Goal: Feedback & Contribution: Contribute content

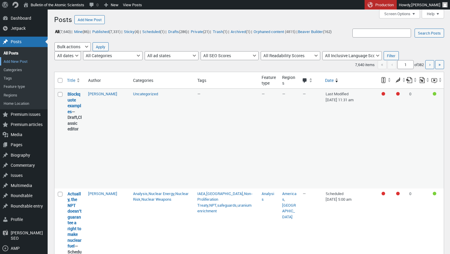
click at [18, 60] on link "Add New Post" at bounding box center [24, 61] width 48 height 8
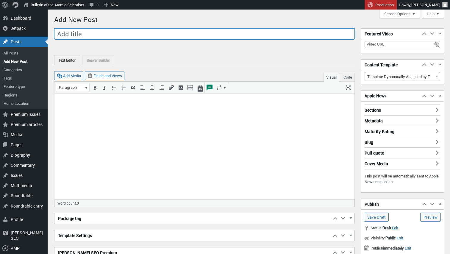
paste input "How AI and surveillance capitalism are undermining democracy"
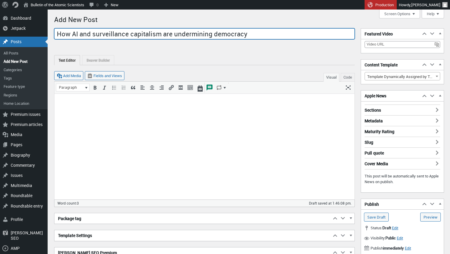
type input "How AI and surveillance capitalism are undermining democracy"
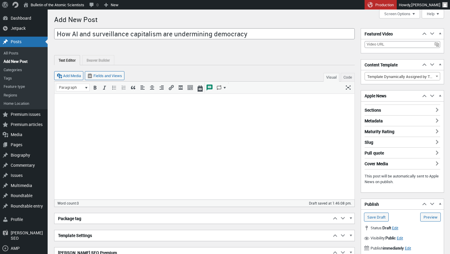
click at [203, 99] on p at bounding box center [204, 101] width 293 height 7
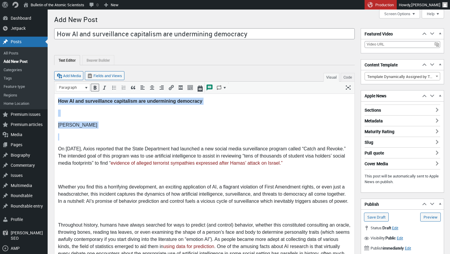
drag, startPoint x: 95, startPoint y: 135, endPoint x: 58, endPoint y: 101, distance: 50.0
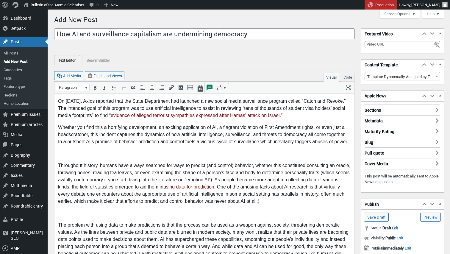
click at [74, 152] on p at bounding box center [204, 153] width 293 height 7
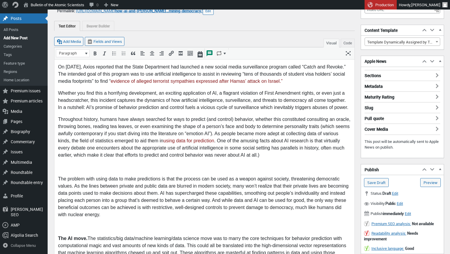
scroll to position [37, 0]
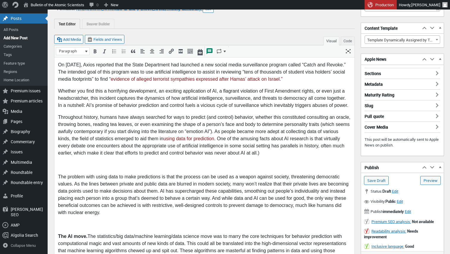
click at [69, 168] on p at bounding box center [204, 164] width 293 height 7
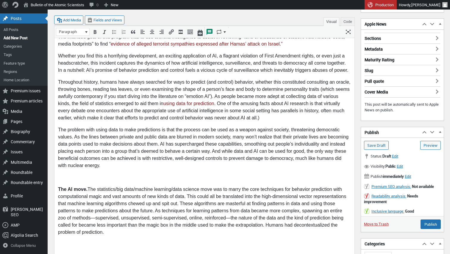
scroll to position [73, 0]
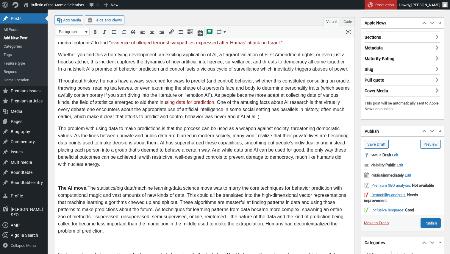
click at [62, 178] on p at bounding box center [204, 176] width 293 height 7
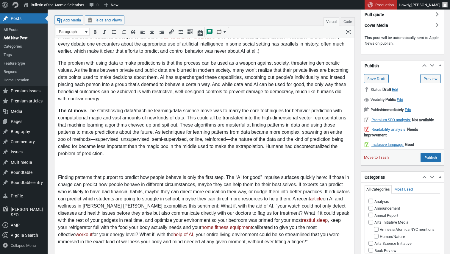
scroll to position [141, 0]
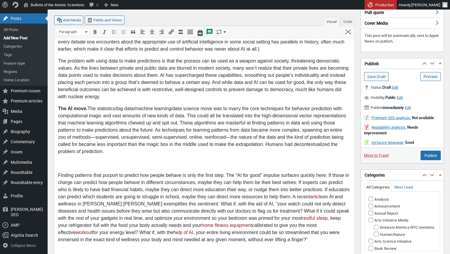
click at [61, 165] on p at bounding box center [204, 163] width 293 height 7
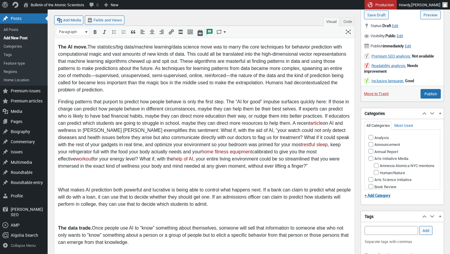
scroll to position [204, 0]
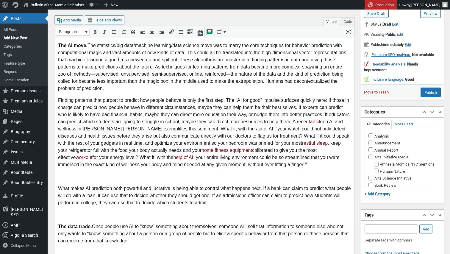
click at [66, 176] on p at bounding box center [204, 176] width 293 height 7
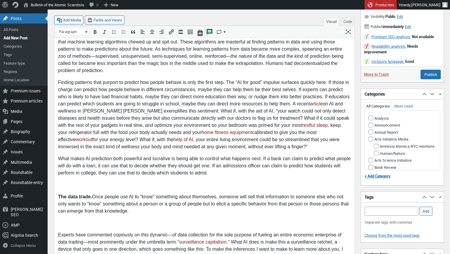
scroll to position [253, 0]
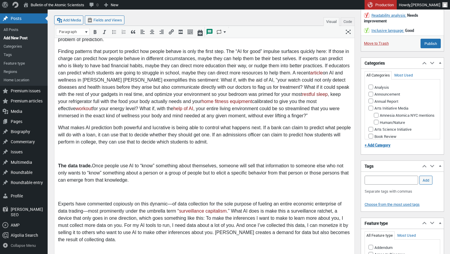
click at [69, 154] on p at bounding box center [204, 154] width 293 height 7
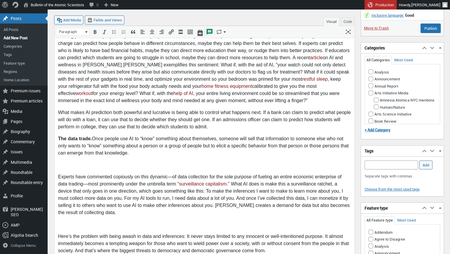
scroll to position [270, 0]
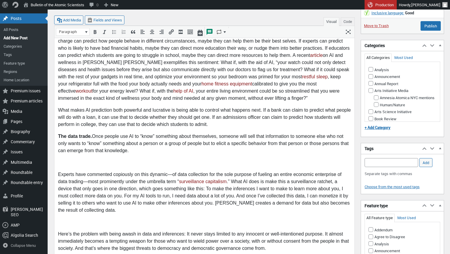
click at [67, 163] on p at bounding box center [204, 162] width 293 height 7
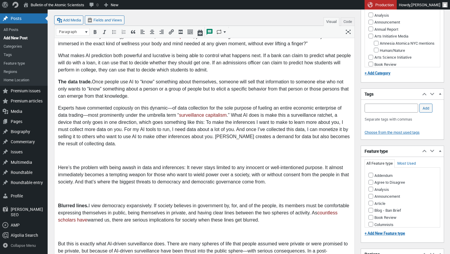
scroll to position [325, 0]
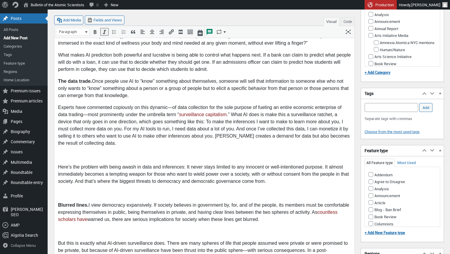
click at [71, 157] on p at bounding box center [204, 155] width 293 height 7
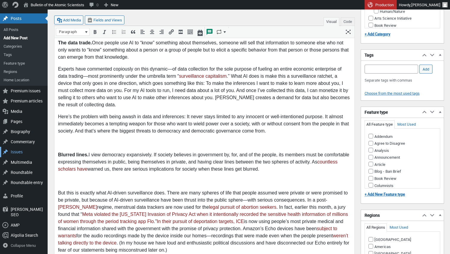
scroll to position [369, 0]
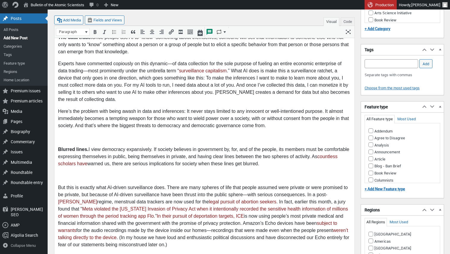
click at [91, 139] on p at bounding box center [204, 137] width 293 height 7
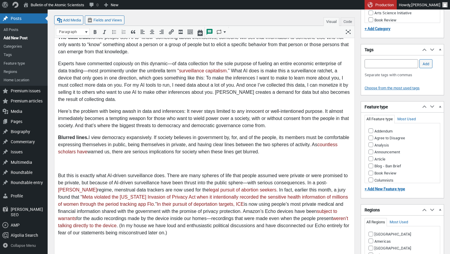
click at [73, 162] on p at bounding box center [204, 164] width 293 height 7
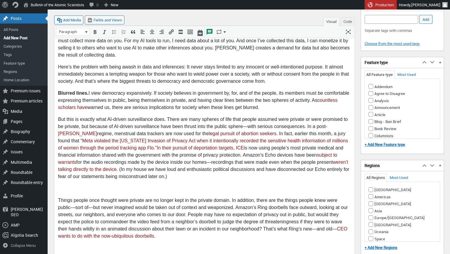
scroll to position [415, 0]
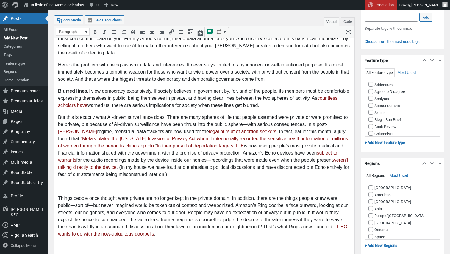
click at [68, 188] on p at bounding box center [204, 186] width 293 height 7
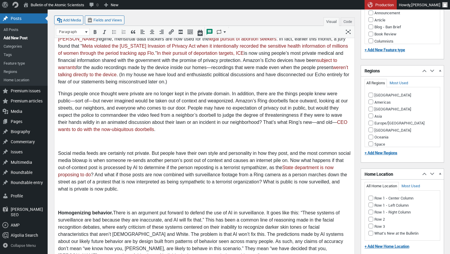
scroll to position [512, 0]
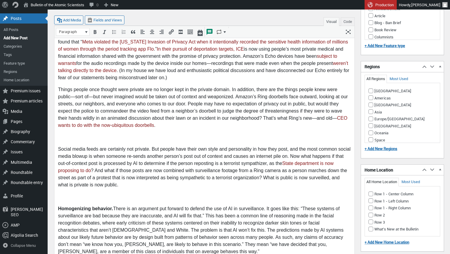
click at [85, 136] on p at bounding box center [204, 137] width 293 height 7
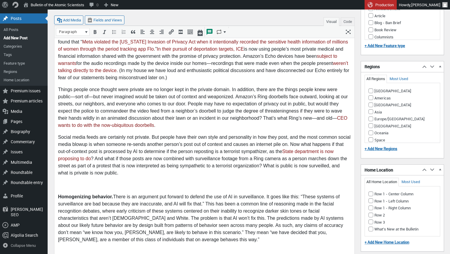
scroll to position [535, 0]
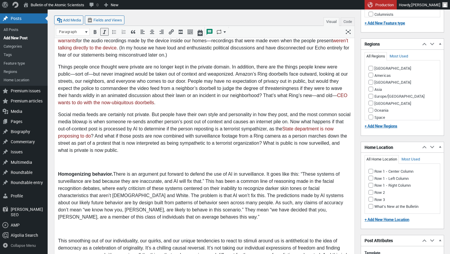
click at [74, 163] on p at bounding box center [204, 162] width 293 height 7
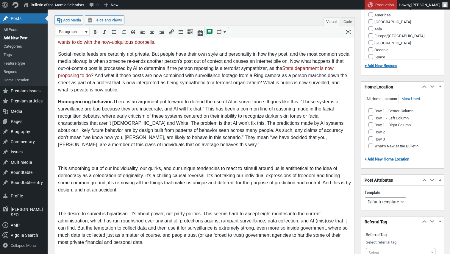
scroll to position [599, 0]
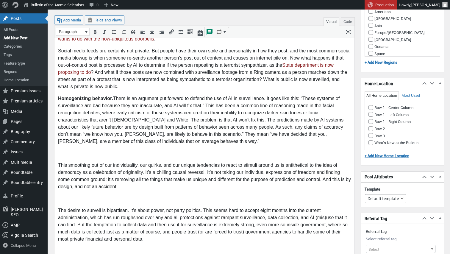
click at [86, 153] on p at bounding box center [204, 153] width 293 height 7
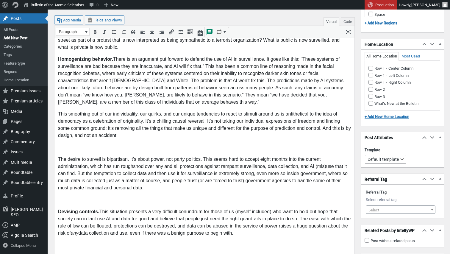
scroll to position [640, 0]
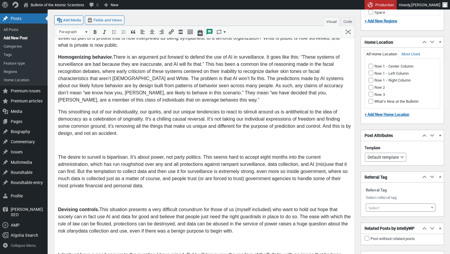
click at [69, 147] on p at bounding box center [204, 145] width 293 height 7
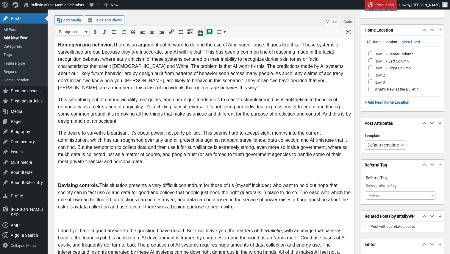
scroll to position [655, 0]
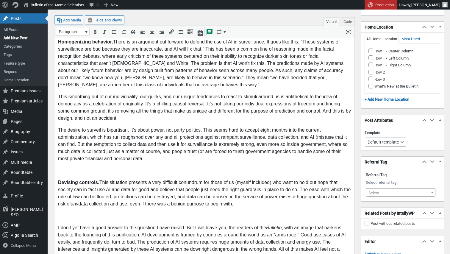
click at [66, 173] on p at bounding box center [204, 170] width 293 height 7
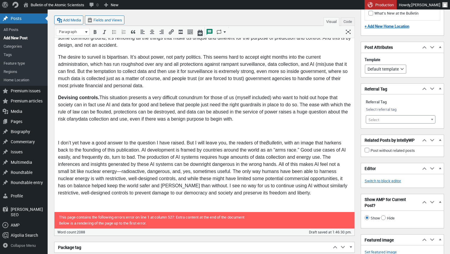
scroll to position [734, 0]
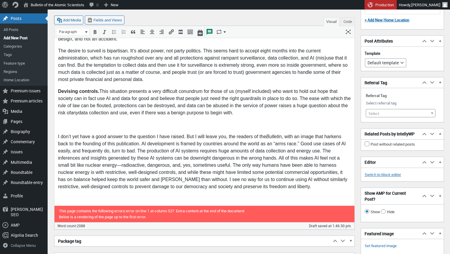
click at [72, 128] on p at bounding box center [204, 124] width 293 height 7
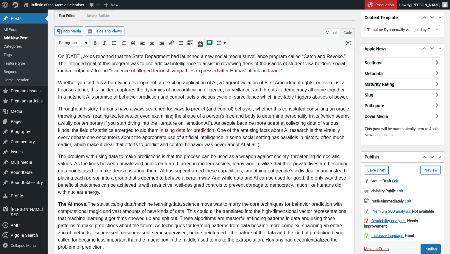
scroll to position [45, 0]
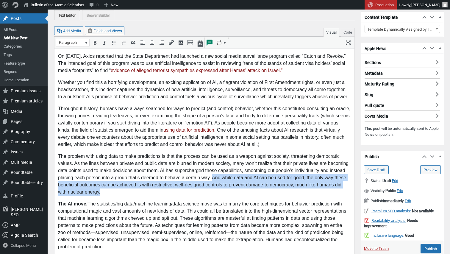
drag, startPoint x: 213, startPoint y: 177, endPoint x: 232, endPoint y: 190, distance: 23.0
click at [232, 190] on p "The problem with using data to make predictions is that the process can be used…" at bounding box center [204, 174] width 293 height 43
copy p "And while data and AI can be used for good, the only way these beneficial outco…"
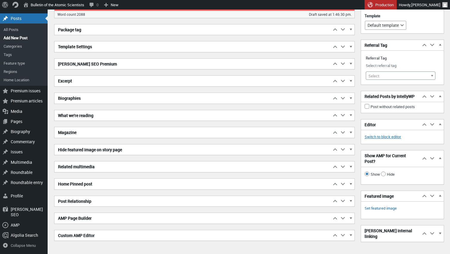
scroll to position [943, 0]
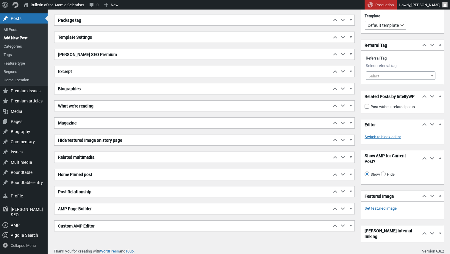
click at [351, 53] on span "button" at bounding box center [351, 55] width 6 height 5
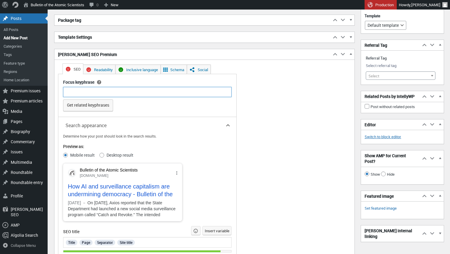
click at [130, 91] on input "Focus keyphrase" at bounding box center [147, 92] width 169 height 10
type input "AI"
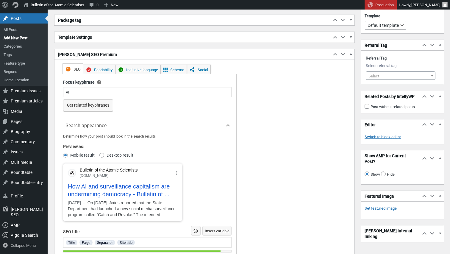
click at [288, 117] on div "SEO Readability Inclusive language Schema Social Focus keyphrase Help on choosi…" at bounding box center [177, 243] width 238 height 366
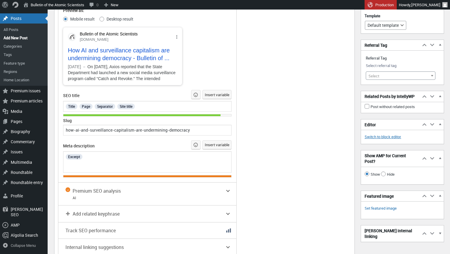
scroll to position [1081, 0]
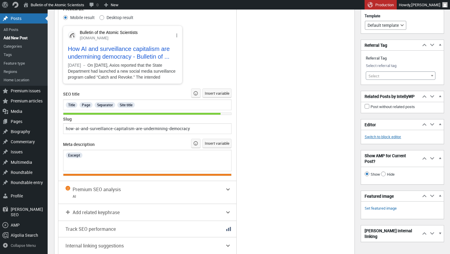
click at [92, 159] on div "Excerpt" at bounding box center [147, 155] width 165 height 8
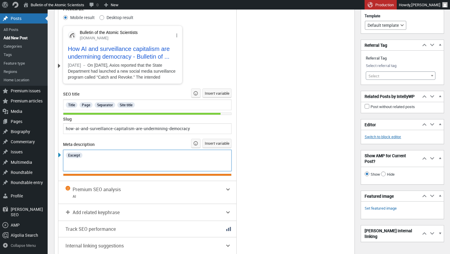
click at [92, 159] on div "Excerpt" at bounding box center [147, 155] width 165 height 8
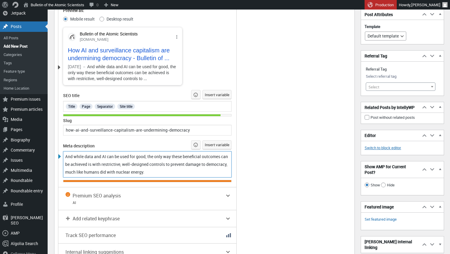
scroll to position [1077, 0]
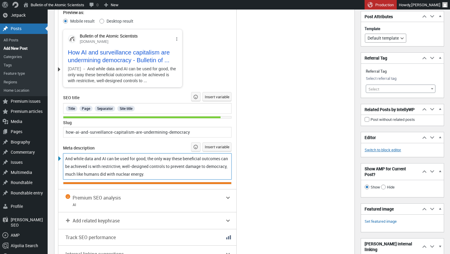
click at [75, 155] on div "And while data and AI can be used for good, the only way these beneficial outco…" at bounding box center [147, 166] width 165 height 23
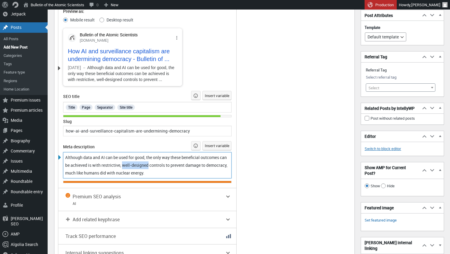
drag, startPoint x: 133, startPoint y: 168, endPoint x: 160, endPoint y: 169, distance: 26.8
click at [160, 169] on span "Although data and AI can be used for good, the only way these beneficial outcom…" at bounding box center [146, 165] width 163 height 21
drag, startPoint x: 214, startPoint y: 162, endPoint x: 217, endPoint y: 166, distance: 5.1
click at [217, 166] on div "Although data and AI can be used for good, the only way these beneficial outcom…" at bounding box center [147, 165] width 165 height 23
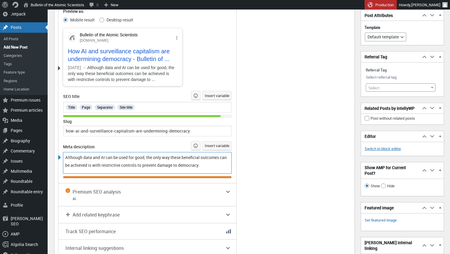
click at [74, 155] on span "Although data and AI can be used for good, the only way these beneficial outcom…" at bounding box center [146, 161] width 163 height 13
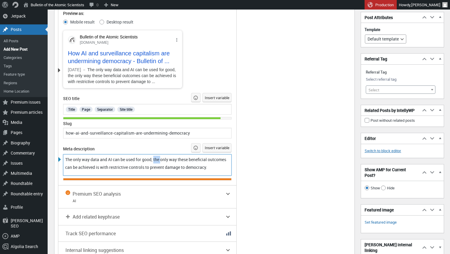
scroll to position [1076, 0]
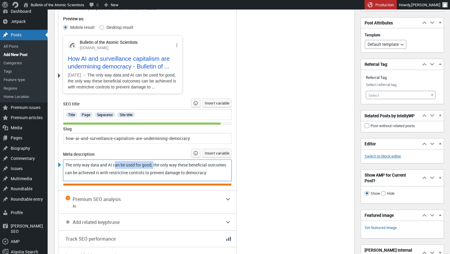
drag, startPoint x: 158, startPoint y: 156, endPoint x: 117, endPoint y: 163, distance: 41.1
click at [117, 163] on span "The only way data and AI can be used for good, the only way these beneficial ou…" at bounding box center [146, 168] width 162 height 13
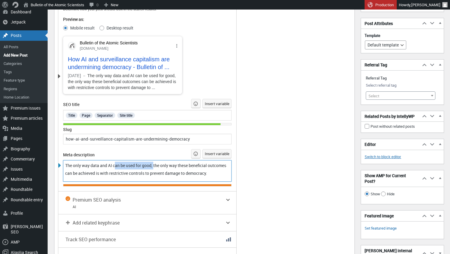
scroll to position [1071, 0]
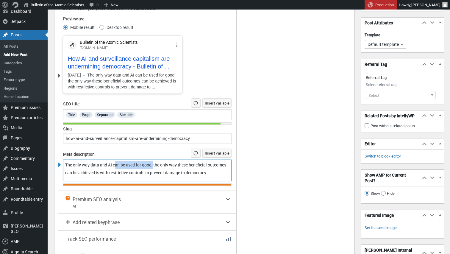
click at [131, 163] on span "The only way data and AI can be used for good, the only way these beneficial ou…" at bounding box center [146, 168] width 162 height 13
drag, startPoint x: 158, startPoint y: 163, endPoint x: 117, endPoint y: 169, distance: 41.7
click at [117, 169] on span "The only way data and AI can be used for good, the only way these beneficial ou…" at bounding box center [146, 168] width 162 height 13
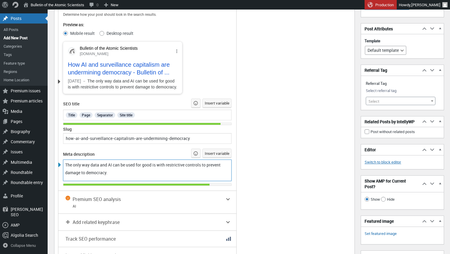
scroll to position [1066, 0]
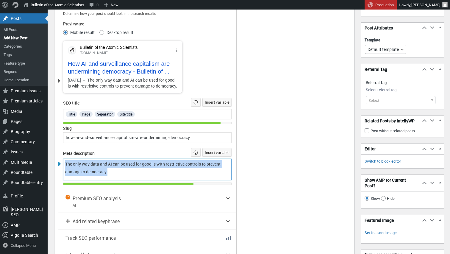
drag, startPoint x: 105, startPoint y: 175, endPoint x: 63, endPoint y: 165, distance: 42.9
click at [63, 165] on div "The only way data and AI can be used for good is with restrictive controls to p…" at bounding box center [147, 169] width 169 height 21
copy span "The only way data and AI can be used for good is with restrictive controls to p…"
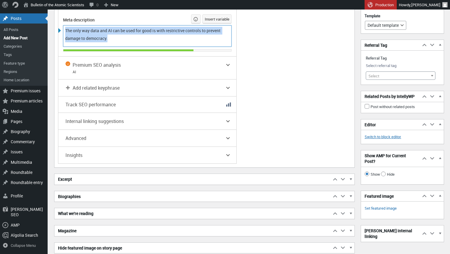
scroll to position [1205, 0]
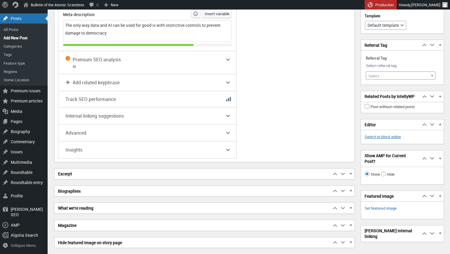
click at [352, 176] on span "button" at bounding box center [351, 174] width 6 height 5
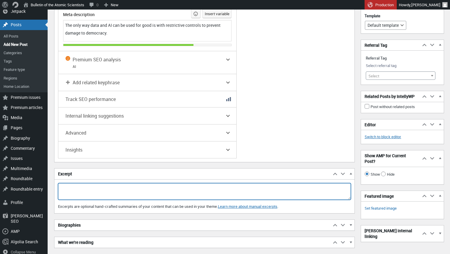
click at [285, 188] on textarea "Excerpt" at bounding box center [204, 191] width 293 height 17
paste textarea "The only way data and AI can be used for good is with restrictive controls to p…"
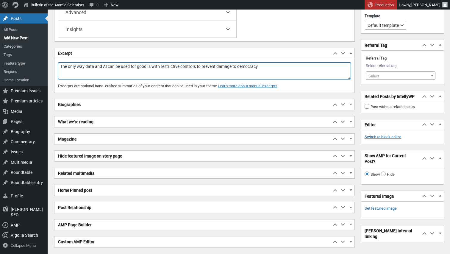
scroll to position [1327, 0]
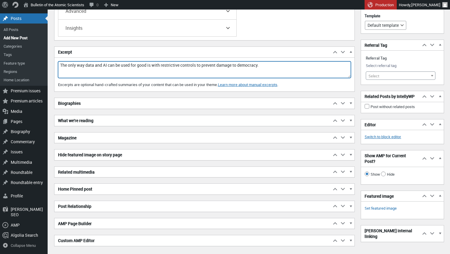
type textarea "The only way data and AI can be used for good is with restrictive controls to p…"
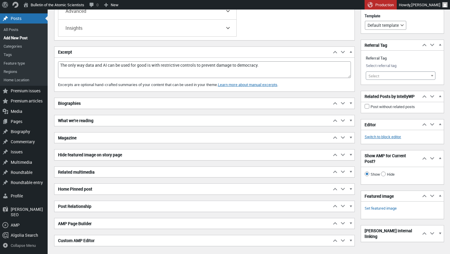
click at [352, 107] on span "button" at bounding box center [351, 104] width 6 height 5
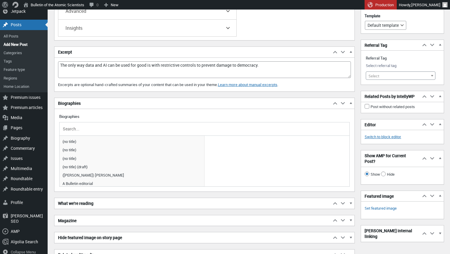
click at [151, 130] on input "text" at bounding box center [205, 128] width 286 height 9
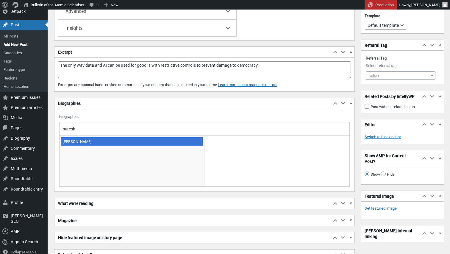
type input "suresh"
click at [119, 143] on span "[PERSON_NAME]" at bounding box center [132, 141] width 142 height 8
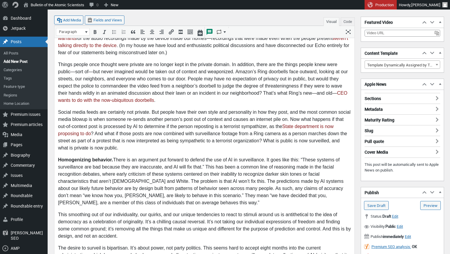
scroll to position [537, 0]
click at [435, 96] on h3 "Sections" at bounding box center [403, 97] width 76 height 8
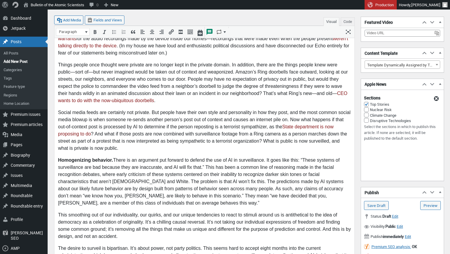
click at [368, 121] on input "Disruptive Technologies" at bounding box center [366, 120] width 5 height 5
checkbox input "true"
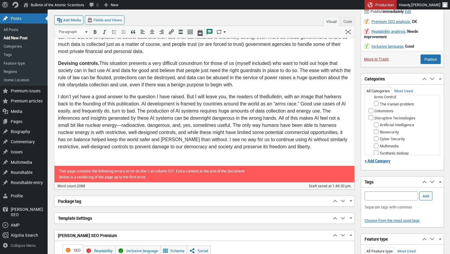
scroll to position [153, 0]
click at [371, 113] on input "Disruptive Technologies" at bounding box center [371, 111] width 5 height 5
checkbox input "true"
click at [375, 121] on input "Artificial Intelligence" at bounding box center [376, 118] width 5 height 5
checkbox input "true"
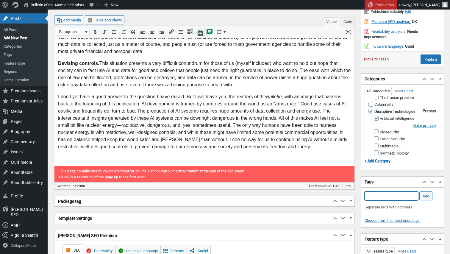
click at [370, 194] on input "Add Tag" at bounding box center [392, 195] width 54 height 9
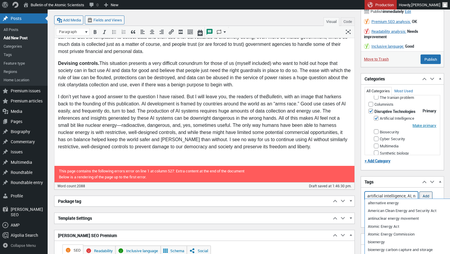
type input "artificial intelligence, AI, nuclear energy, data, prediction, surveillance, de…"
click at [427, 193] on input "Add" at bounding box center [426, 195] width 13 height 9
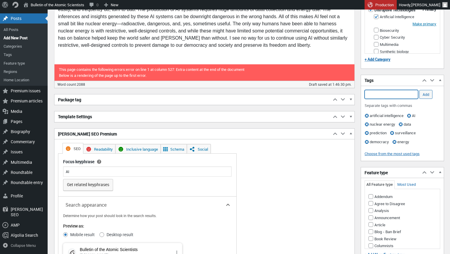
scroll to position [0, 0]
click at [372, 208] on input "Analysis" at bounding box center [371, 210] width 5 height 5
checkbox input "true"
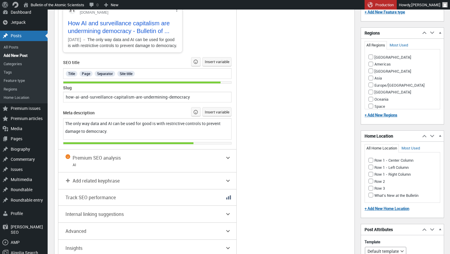
scroll to position [1105, 0]
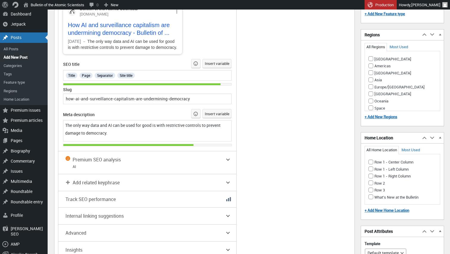
click at [370, 166] on input "Row 1 - Left Column" at bounding box center [371, 168] width 5 height 5
checkbox input "true"
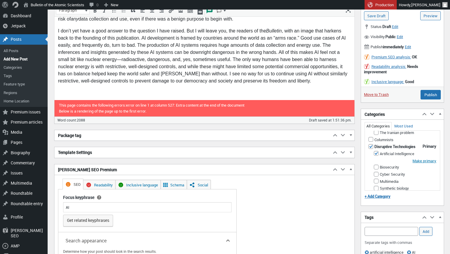
scroll to position [828, 0]
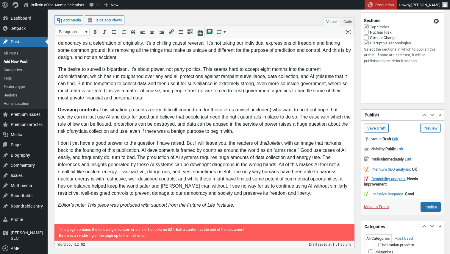
scroll to position [716, 0]
click at [377, 126] on input "Save Draft" at bounding box center [376, 128] width 25 height 9
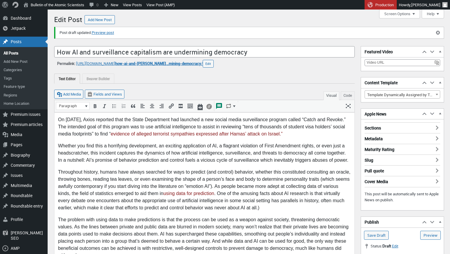
scroll to position [4, 0]
click at [13, 52] on link "All Posts" at bounding box center [24, 53] width 48 height 8
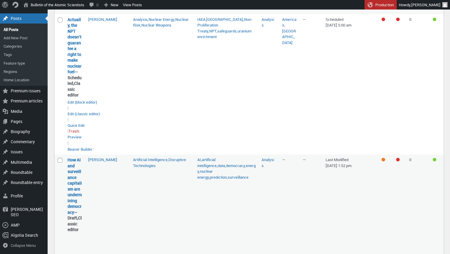
scroll to position [181, 0]
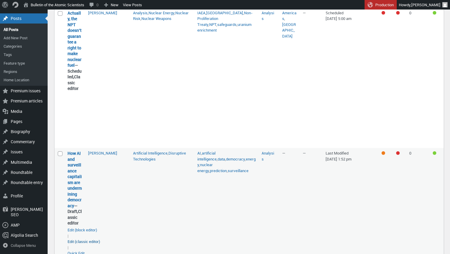
click at [88, 239] on link "Edit (classic editor)" at bounding box center [84, 242] width 32 height 6
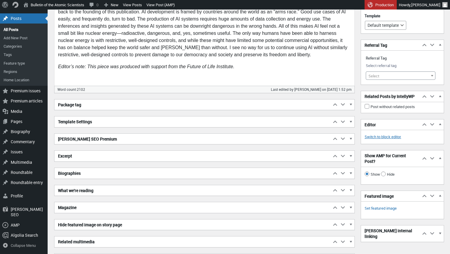
scroll to position [863, 0]
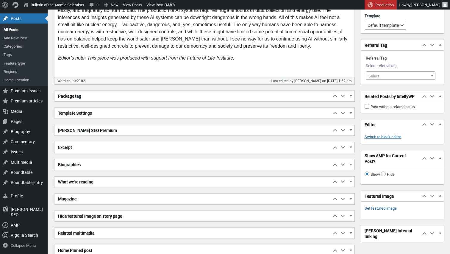
click at [382, 211] on link "Set featured image" at bounding box center [381, 208] width 32 height 6
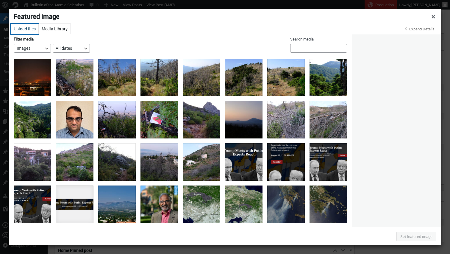
click at [27, 31] on button "Upload files" at bounding box center [25, 29] width 28 height 10
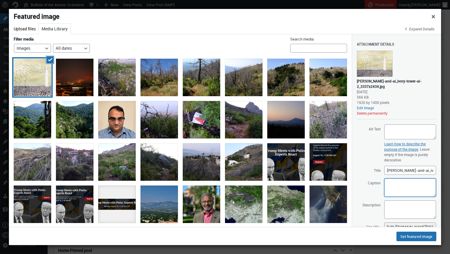
click at [393, 188] on textarea "Caption" at bounding box center [410, 187] width 52 height 18
paste textarea "Jamillah Knowles & We and AI / https://betterimagesofai.org / https://creativec…"
type textarea "Jamillah Knowles & We and AI / https://betterimagesofai.org / https://creativec…"
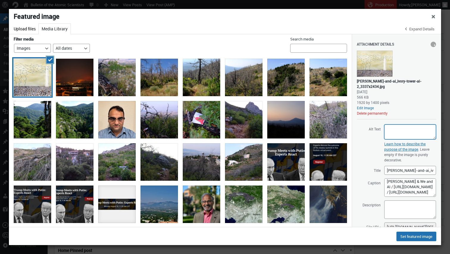
click at [397, 131] on textarea "Alt Text" at bounding box center [410, 131] width 52 height 15
paste textarea "A neural network comes out of the top of an ivory tower, above a crowd of peopl…"
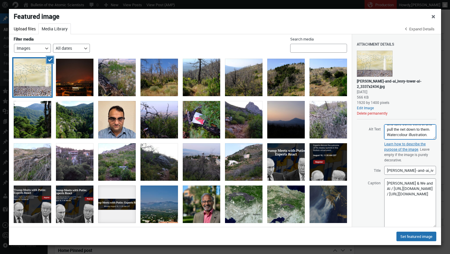
click at [435, 226] on textarea "Jamillah Knowles & We and AI / https://betterimagesofai.org / https://creativec…" at bounding box center [410, 202] width 52 height 49
type textarea "A neural network comes out of the top of an ivory tower, above a crowd of peopl…"
click at [387, 183] on textarea "Jamillah Knowles & We and AI / https://betterimagesofai.org / https://creativec…" at bounding box center [410, 202] width 52 height 49
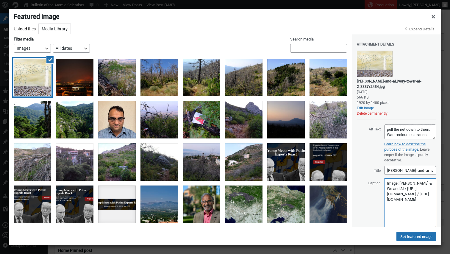
paste textarea "AI has supercharged these capabilities, smoothing out people’s individuality an…"
drag, startPoint x: 393, startPoint y: 183, endPoint x: 425, endPoint y: 187, distance: 32.1
click at [425, 187] on textarea "AI has supercharged these capabilities, smoothing out people’s individuality an…" at bounding box center [410, 202] width 52 height 49
drag, startPoint x: 409, startPoint y: 202, endPoint x: 415, endPoint y: 211, distance: 10.7
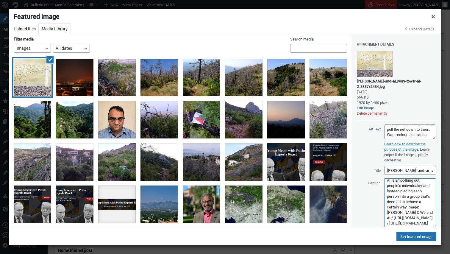
click at [409, 203] on textarea "AI is smoothing out people’s individuality and instead placing each person into…" at bounding box center [410, 202] width 52 height 49
type textarea "AI is smoothing out people’s individuality and instead placing each person into…"
click at [415, 237] on button "Set featured image" at bounding box center [417, 237] width 40 height 10
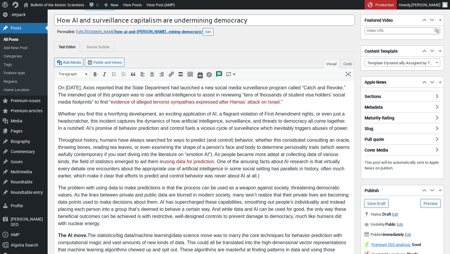
scroll to position [15, 0]
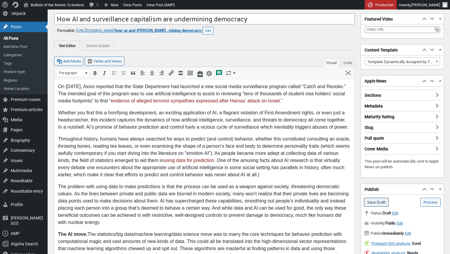
click at [378, 204] on input "Save Draft" at bounding box center [376, 202] width 25 height 9
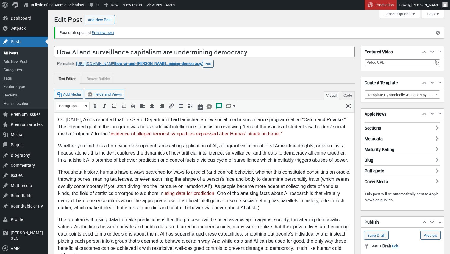
scroll to position [4, 0]
click at [111, 33] on link "Preview post" at bounding box center [103, 33] width 22 height 6
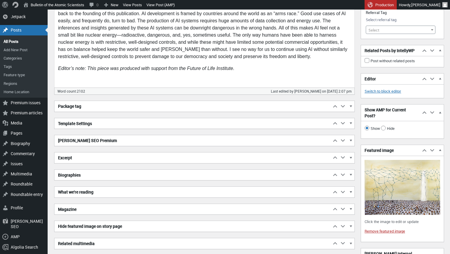
scroll to position [866, 0]
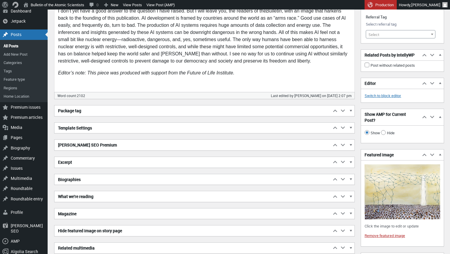
click at [394, 187] on img at bounding box center [403, 191] width 76 height 55
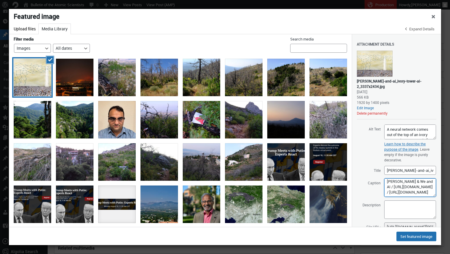
scroll to position [46, 0]
drag, startPoint x: 388, startPoint y: 185, endPoint x: 423, endPoint y: 205, distance: 39.6
click at [423, 205] on div "Attachment Details Saved. jamillah-knowles_we-and-ai_ivory-tower-ai-2_3337x2434…" at bounding box center [397, 139] width 80 height 211
paste textarea "<span><a href="www.jemimahknightstudio.com/work/ai">Jamillah Knowles</a> &amp; …"
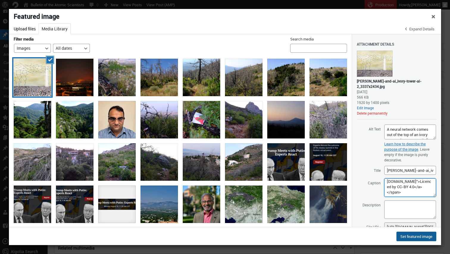
type textarea "AI is smoothing out people’s individuality and instead placing each person into…"
click at [423, 236] on button "Set featured image" at bounding box center [417, 237] width 40 height 10
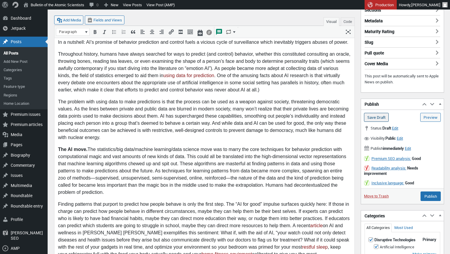
scroll to position [114, 0]
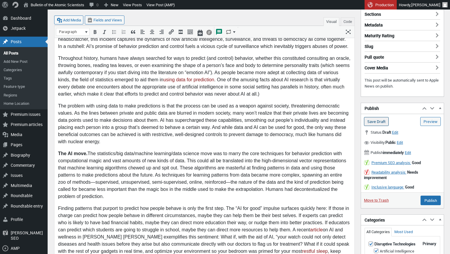
click at [368, 121] on input "Save Draft" at bounding box center [376, 121] width 25 height 9
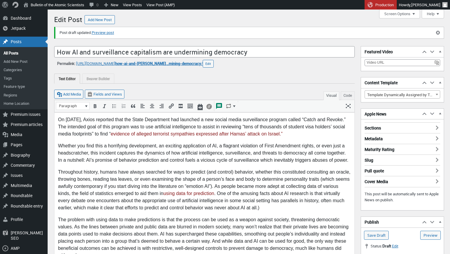
scroll to position [4, 0]
click at [109, 32] on link "Preview post" at bounding box center [103, 33] width 22 height 6
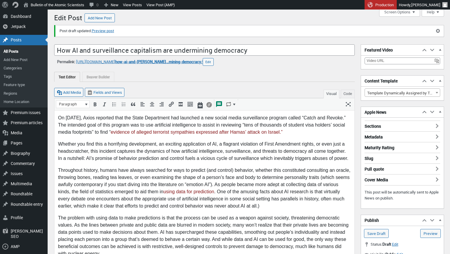
click at [219, 191] on p "Throughout history, humans have always searched for ways to predict (and contro…" at bounding box center [204, 187] width 293 height 43
click at [375, 232] on input "Save Draft" at bounding box center [376, 233] width 25 height 9
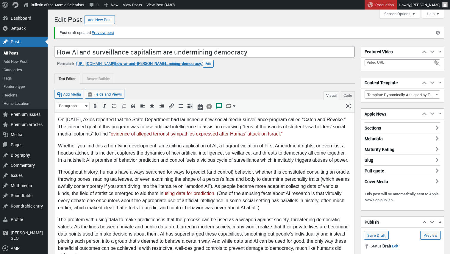
scroll to position [4, 0]
click at [101, 31] on link "Preview post" at bounding box center [103, 33] width 22 height 6
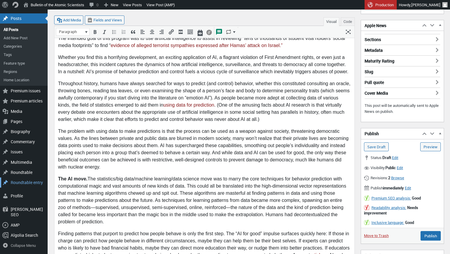
scroll to position [89, 0]
click at [91, 178] on p "The AI move. The statistics/big data/machine learning/data science move was to …" at bounding box center [204, 200] width 293 height 50
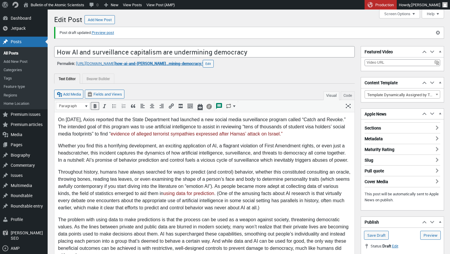
scroll to position [0, 0]
click at [370, 234] on input "Save Draft" at bounding box center [376, 235] width 25 height 9
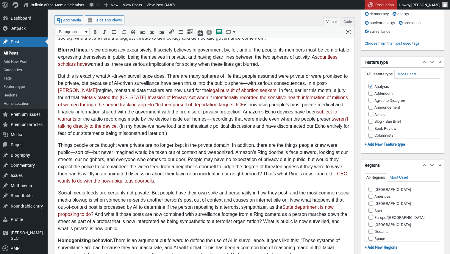
scroll to position [471, 0]
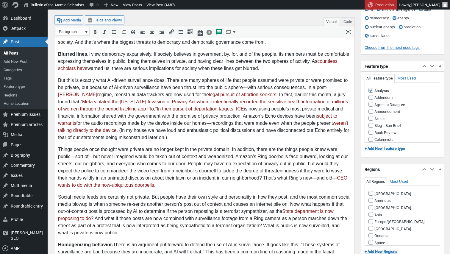
drag, startPoint x: 206, startPoint y: 110, endPoint x: 118, endPoint y: 110, distance: 88.1
click at [118, 110] on p "But this is exactly what AI-driven surveillance does. There are many spheres of…" at bounding box center [204, 109] width 293 height 64
type input "https://www.wired.com/story/ice-access-medicaid-data/,%20https:/www.propublica.…"
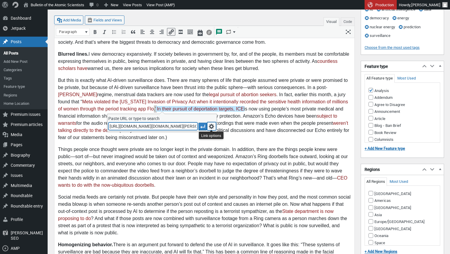
click at [210, 123] on icon "Link options" at bounding box center [212, 126] width 6 height 6
type input "https://www.wired.com/story/ice-access-medicaid-data/,%20https:/www.propublica.…"
type input "In their pursuit of deportation targets, ICE﻿"
type input "Update"
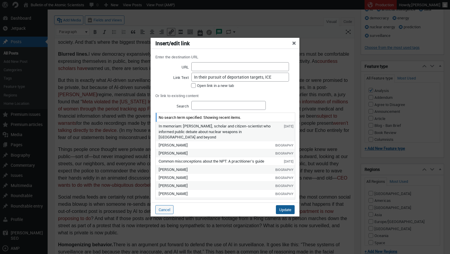
click at [289, 208] on input "Update" at bounding box center [285, 209] width 19 height 9
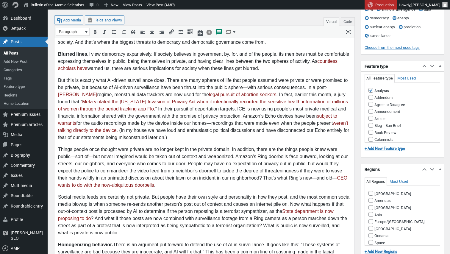
click at [267, 132] on p "But this is exactly what AI-driven surveillance does. There are many spheres of…" at bounding box center [204, 109] width 293 height 64
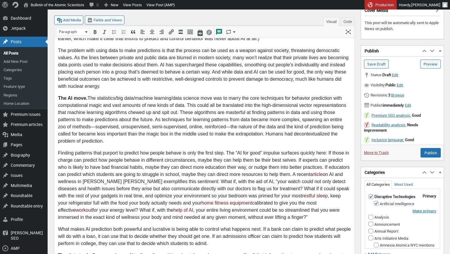
scroll to position [167, 0]
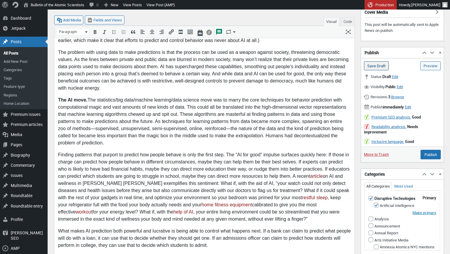
click at [378, 63] on input "Save Draft" at bounding box center [376, 65] width 25 height 9
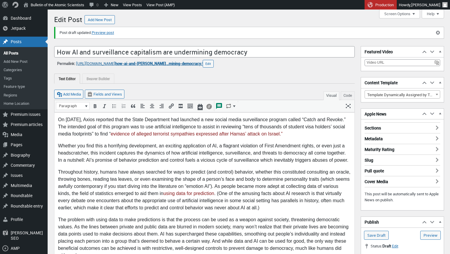
scroll to position [4, 0]
click at [104, 31] on link "Preview post" at bounding box center [103, 33] width 22 height 6
